Goal: Find contact information: Find contact information

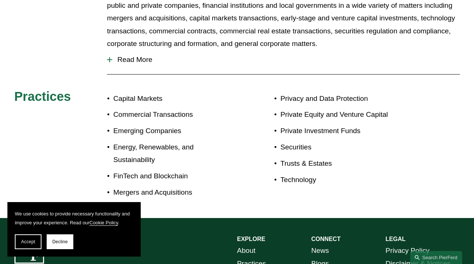
scroll to position [339, 0]
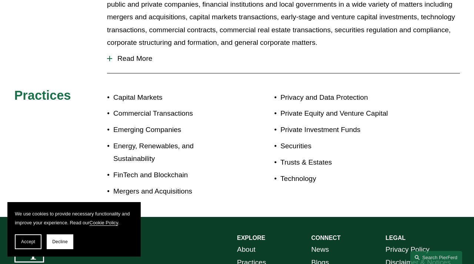
click at [111, 56] on div at bounding box center [109, 58] width 5 height 5
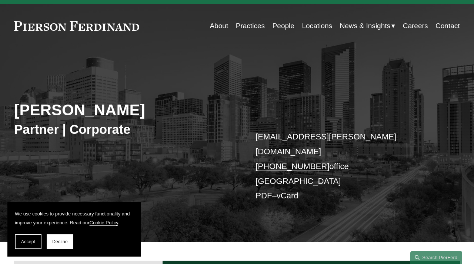
scroll to position [0, 0]
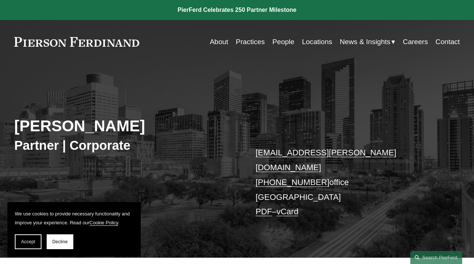
click at [318, 43] on link "Locations" at bounding box center [317, 42] width 30 height 14
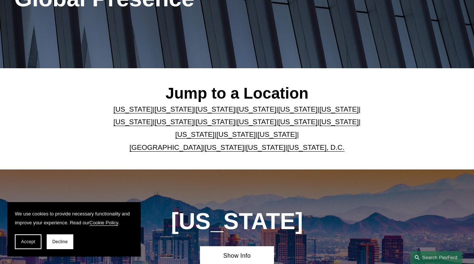
scroll to position [124, 0]
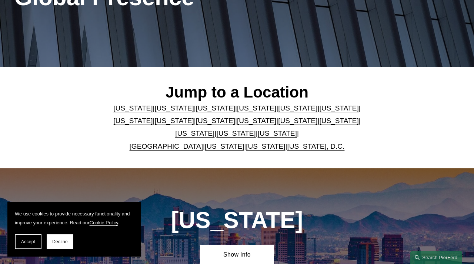
click at [259, 132] on link "[US_STATE]" at bounding box center [277, 133] width 39 height 8
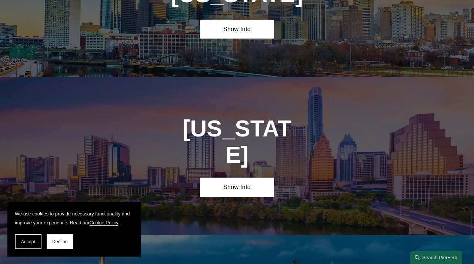
scroll to position [2171, 0]
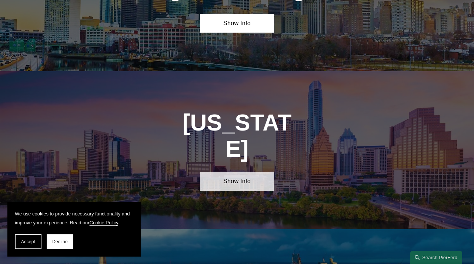
click at [241, 172] on link "Show Info" at bounding box center [237, 181] width 74 height 19
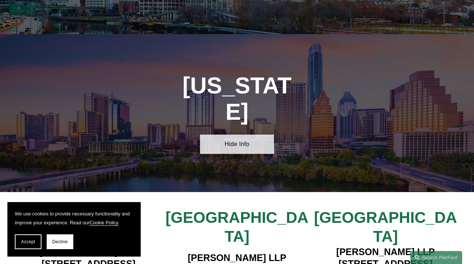
scroll to position [2211, 0]
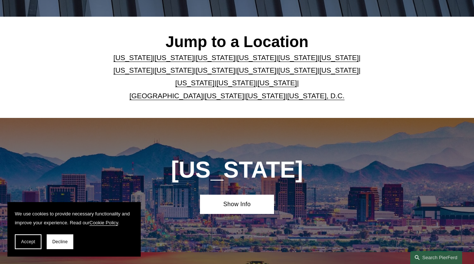
scroll to position [146, 0]
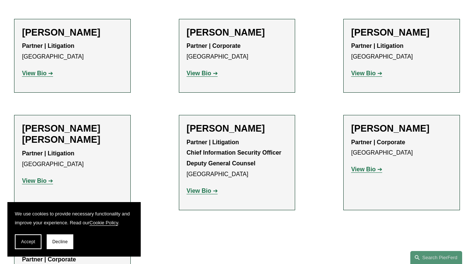
scroll to position [378, 0]
click at [372, 167] on strong "View Bio" at bounding box center [363, 169] width 24 height 6
